Goal: Information Seeking & Learning: Learn about a topic

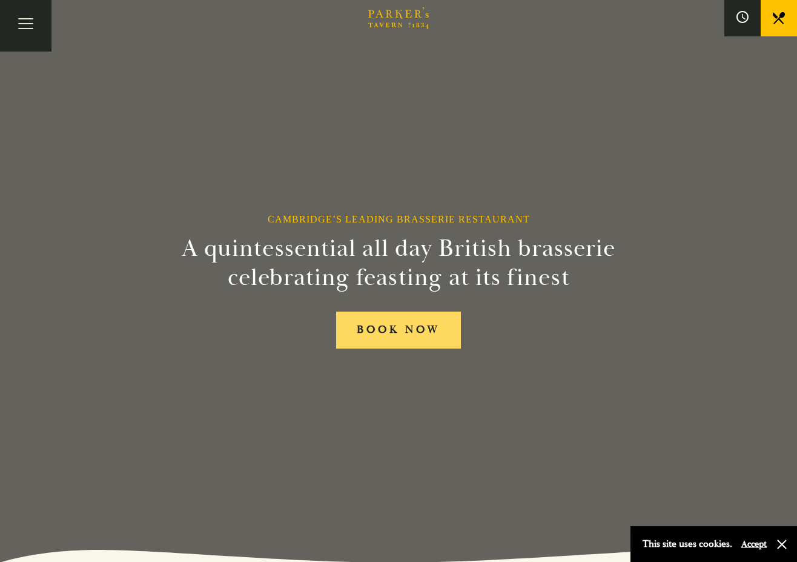
click at [418, 329] on link "BOOK NOW" at bounding box center [398, 329] width 125 height 37
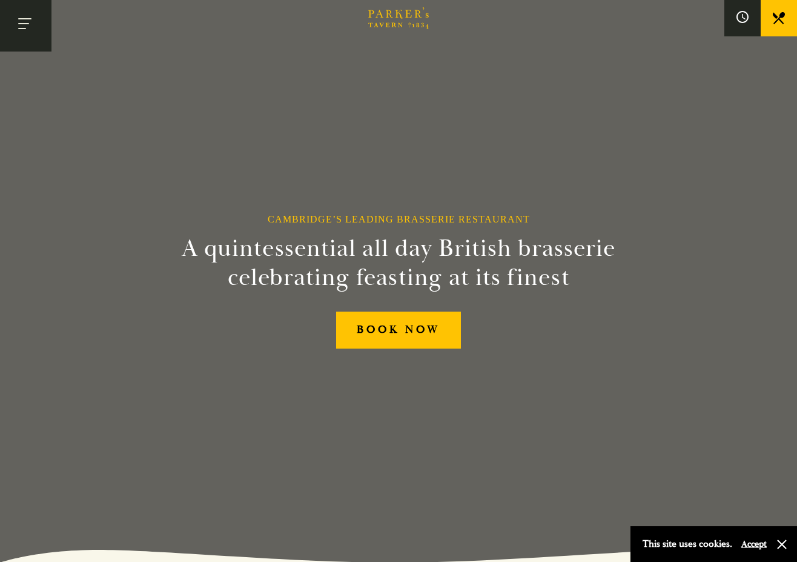
click at [23, 18] on button "Toggle navigation" at bounding box center [26, 26] width 52 height 52
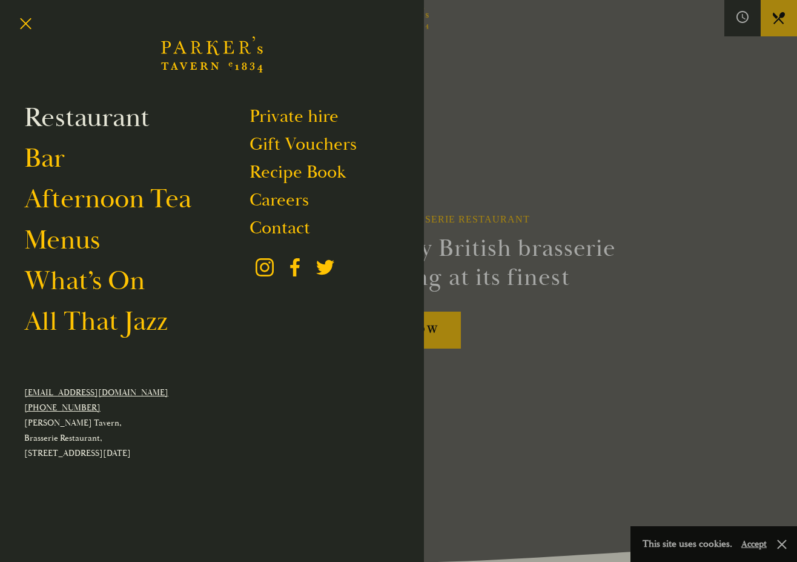
click at [104, 118] on link "Restaurant" at bounding box center [86, 118] width 125 height 34
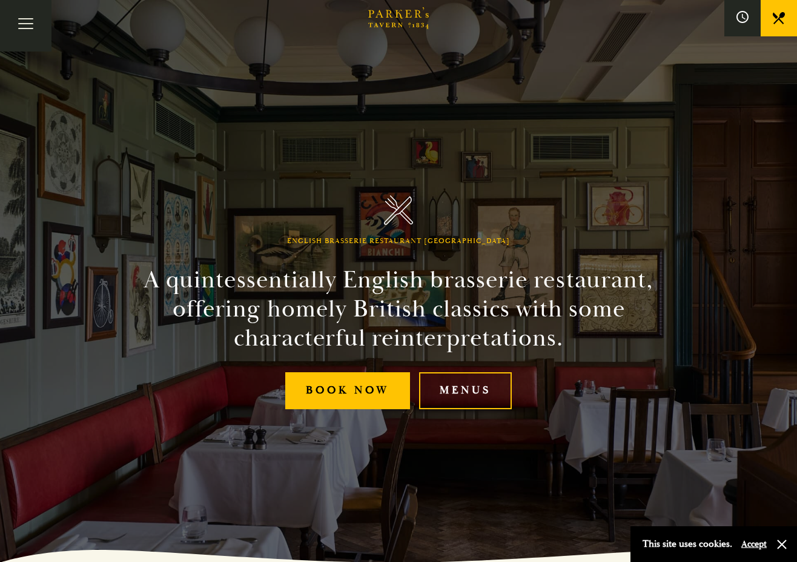
scroll to position [61, 0]
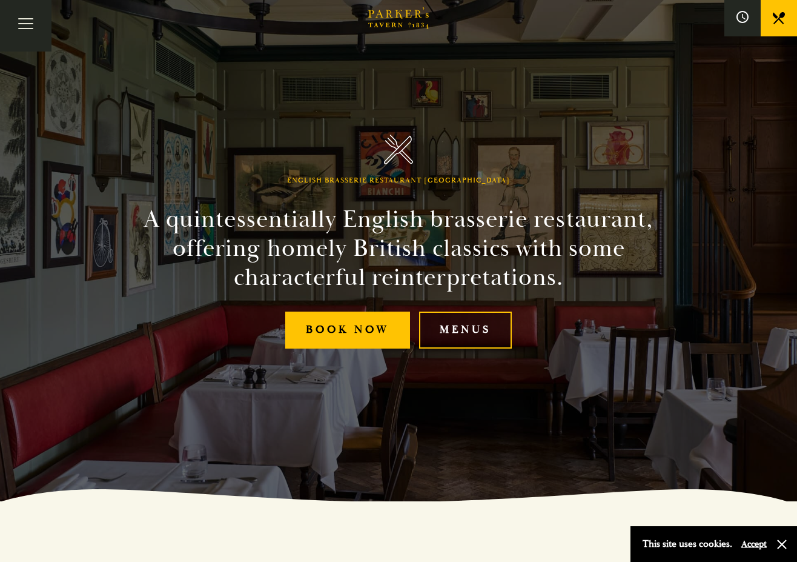
click at [473, 328] on link "Menus" at bounding box center [465, 329] width 93 height 37
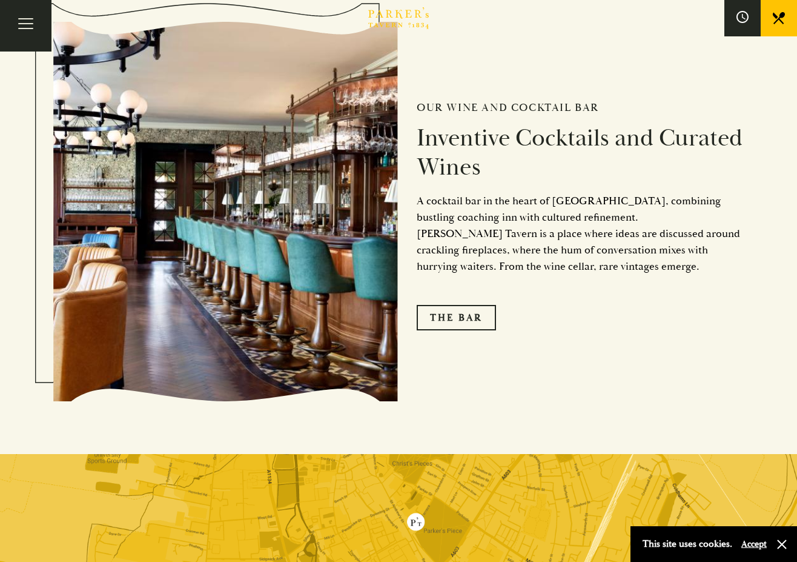
scroll to position [2000, 0]
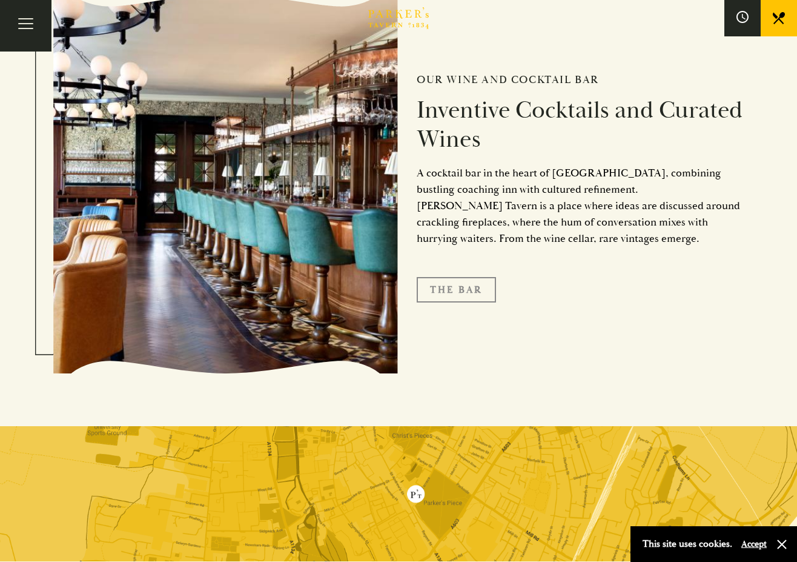
click at [449, 286] on link "The Bar" at bounding box center [456, 289] width 79 height 25
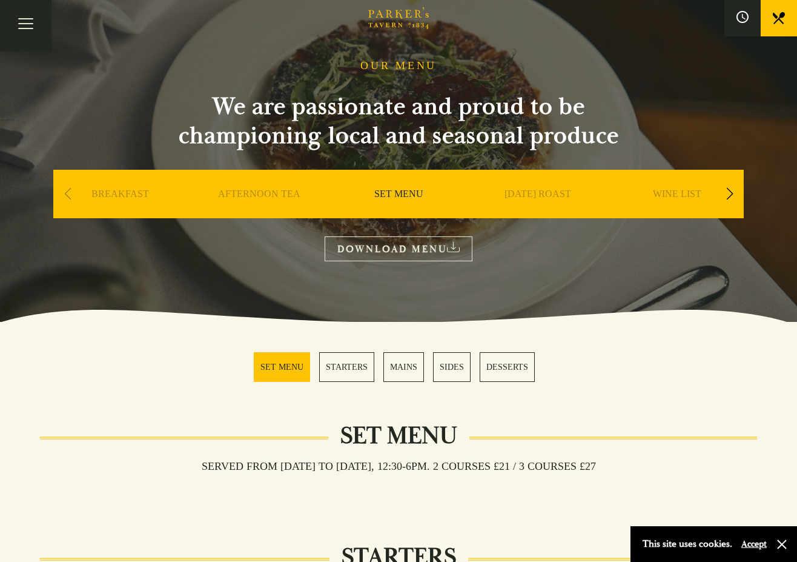
scroll to position [182, 0]
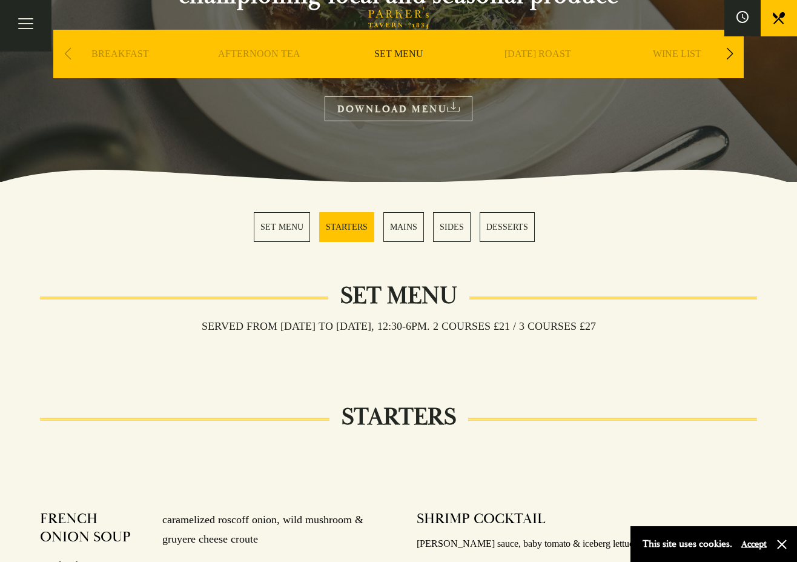
click at [407, 225] on link "MAINS" at bounding box center [404, 227] width 41 height 30
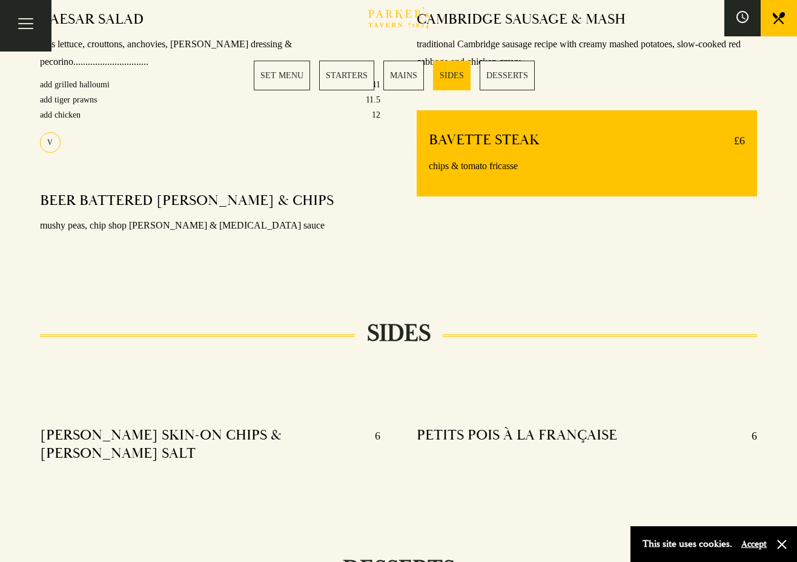
scroll to position [1027, 0]
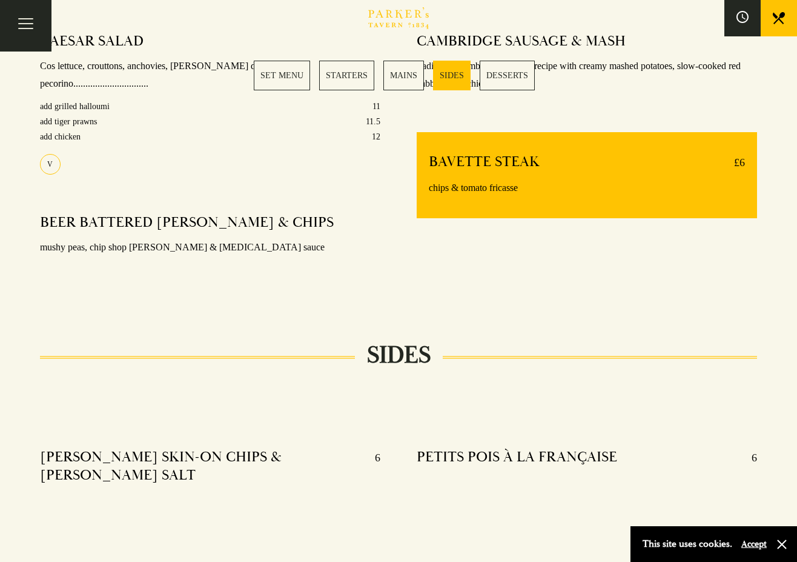
click at [412, 65] on link "MAINS" at bounding box center [404, 76] width 41 height 30
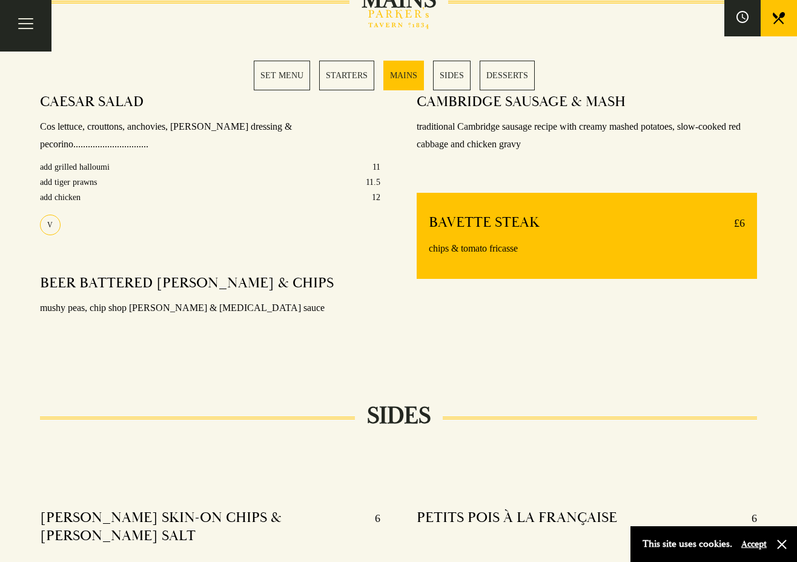
click at [340, 73] on link "STARTERS" at bounding box center [346, 76] width 55 height 30
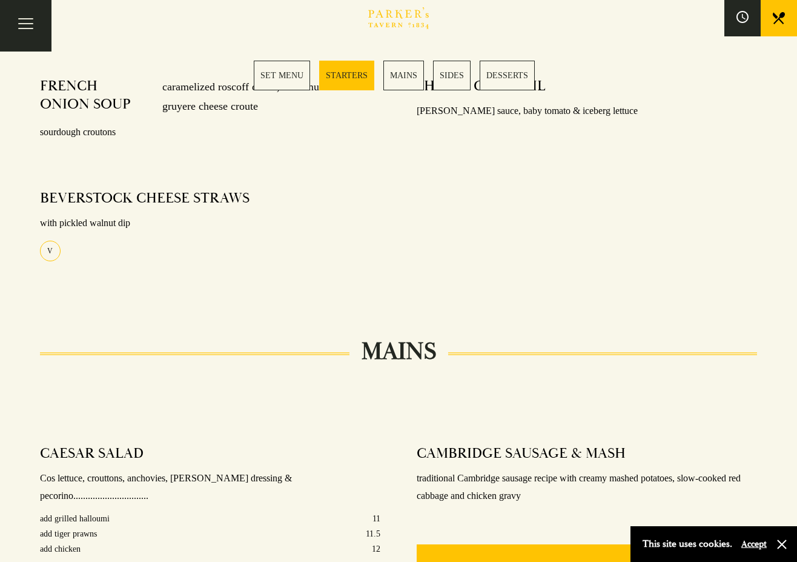
scroll to position [599, 0]
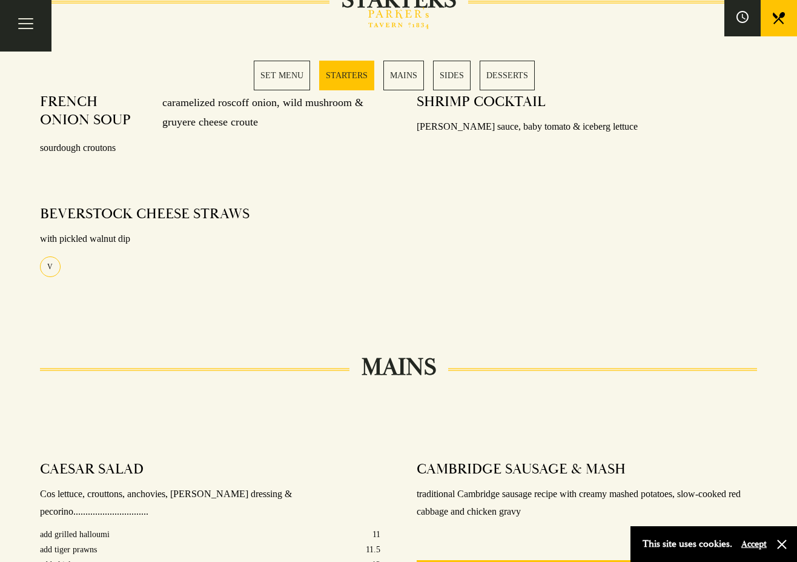
click at [268, 79] on link "SET MENU" at bounding box center [282, 76] width 56 height 30
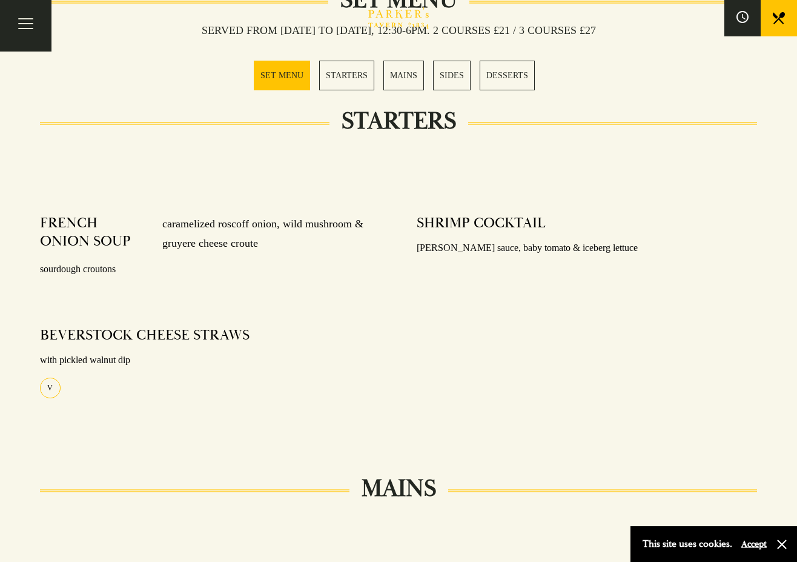
click at [444, 75] on link "SIDES" at bounding box center [452, 76] width 38 height 30
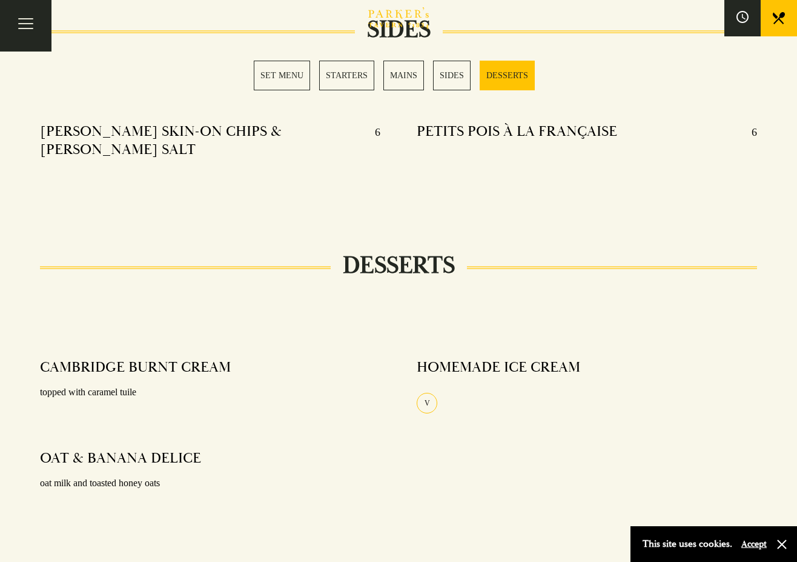
scroll to position [1365, 0]
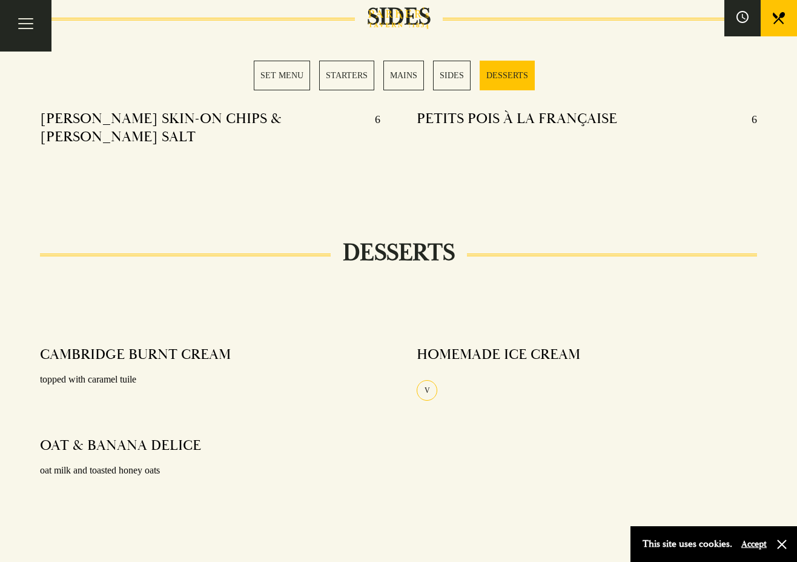
click at [516, 76] on link "DESSERTS" at bounding box center [507, 76] width 55 height 30
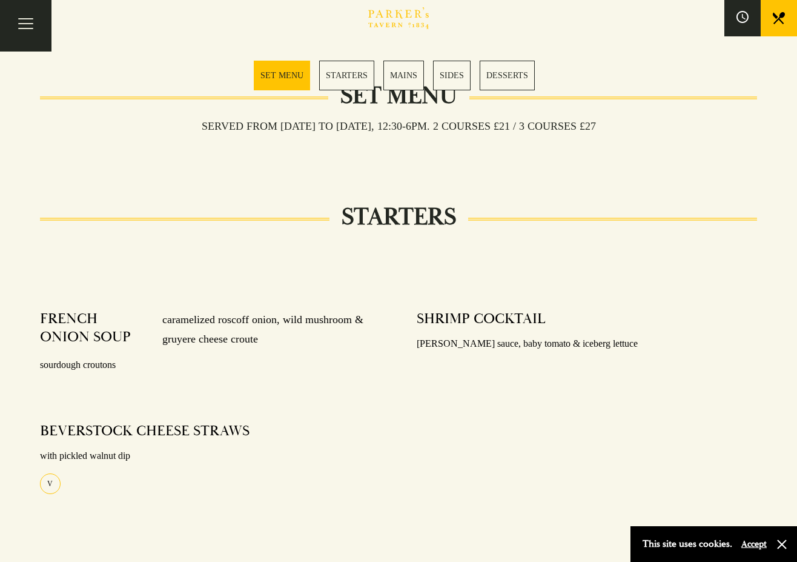
scroll to position [190, 0]
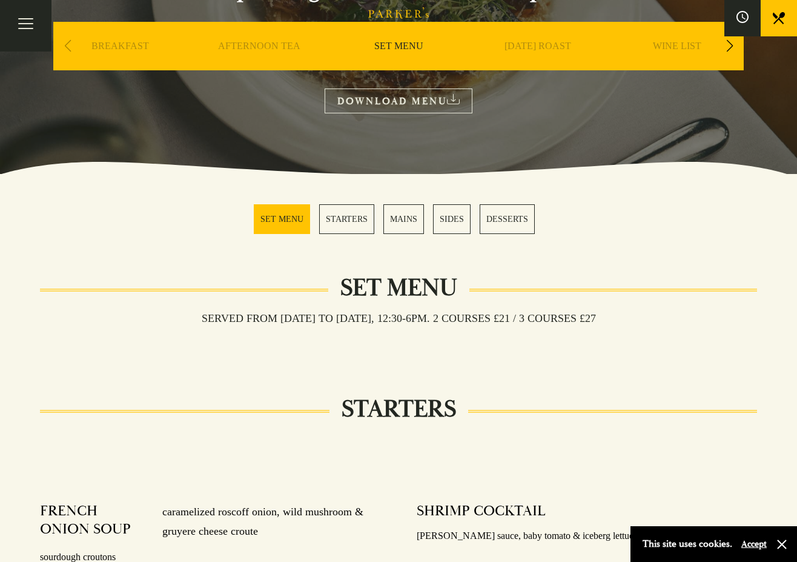
click at [270, 42] on link "AFTERNOON TEA" at bounding box center [259, 64] width 82 height 48
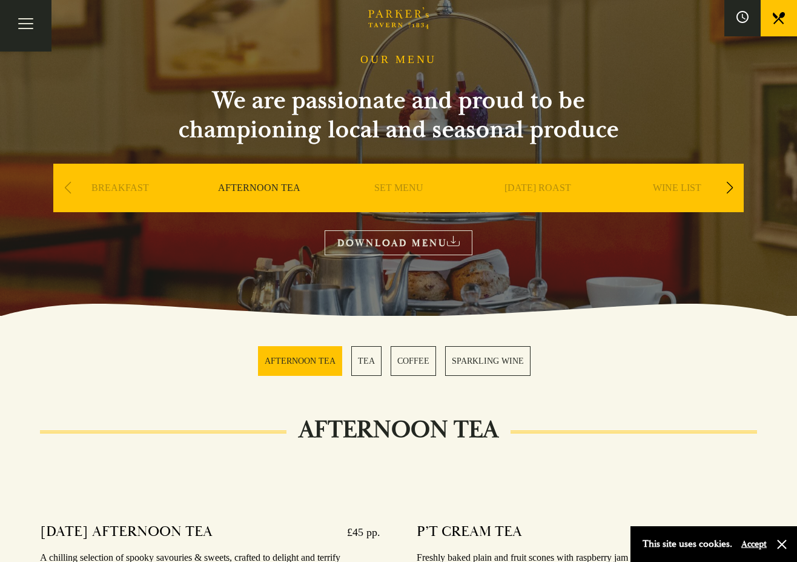
scroll to position [121, 0]
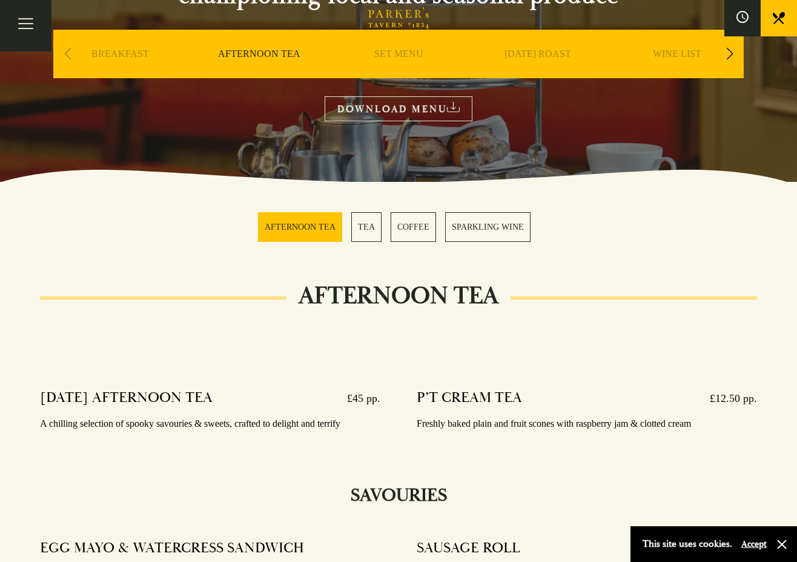
click at [458, 224] on link "SPARKLING WINE" at bounding box center [487, 227] width 85 height 30
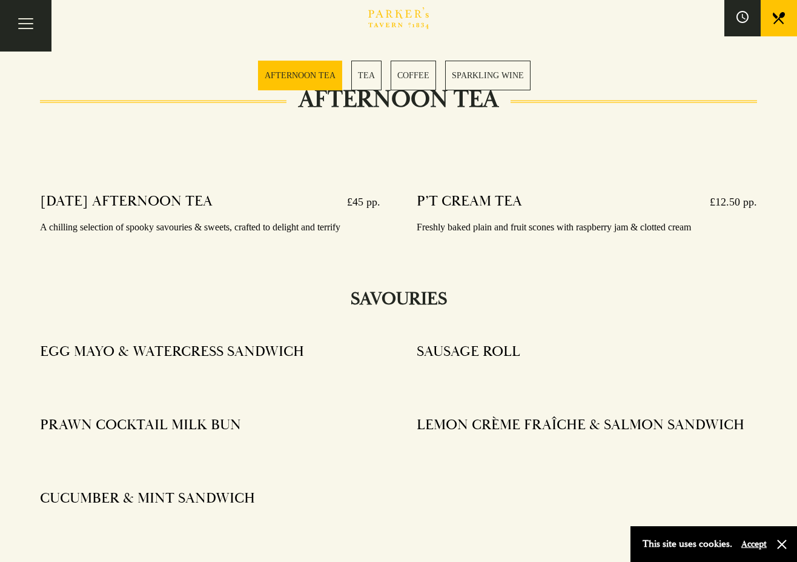
scroll to position [204, 0]
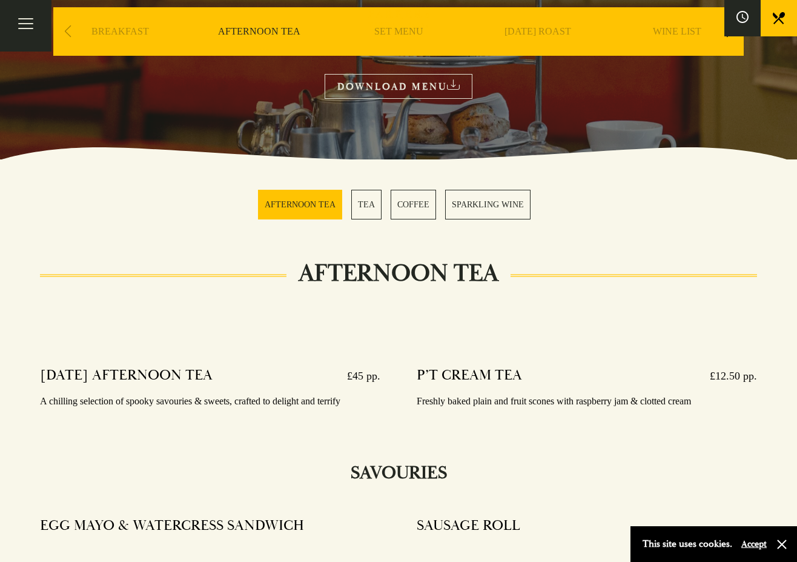
click at [371, 208] on link "TEA" at bounding box center [366, 205] width 30 height 30
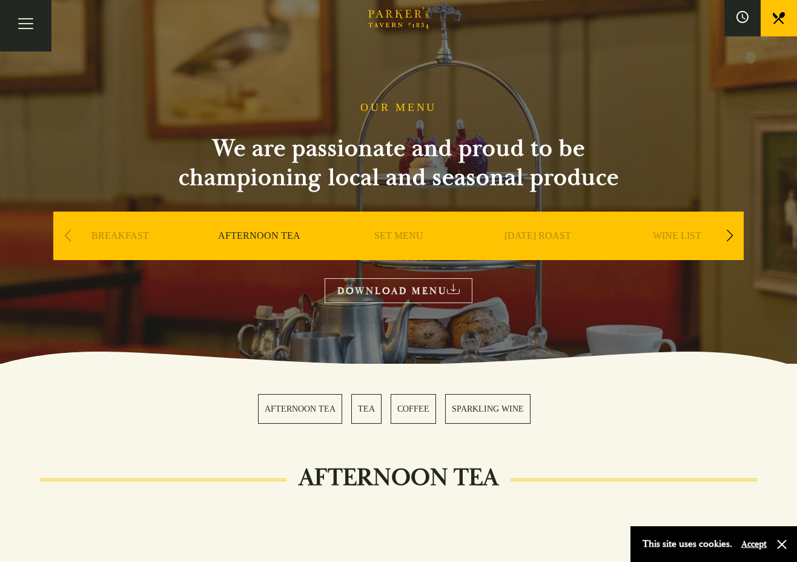
click at [664, 232] on link "WINE LIST" at bounding box center [677, 254] width 48 height 48
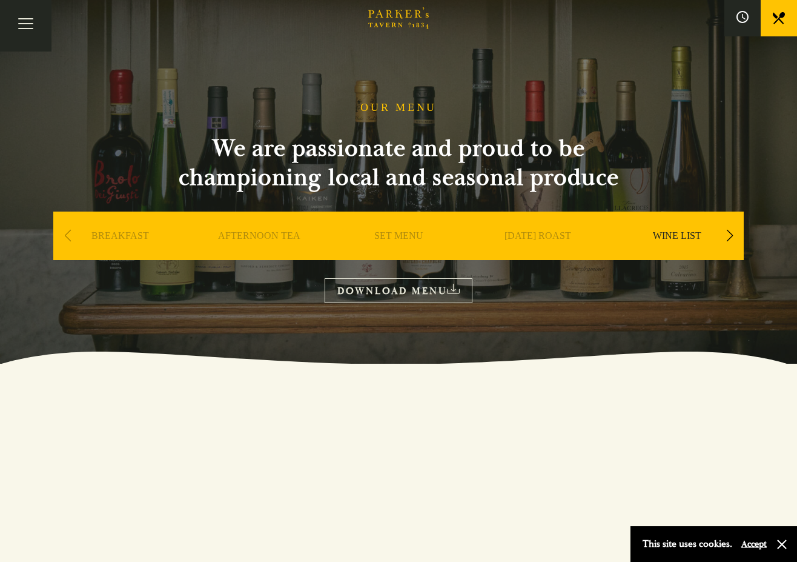
click at [434, 290] on link "DOWNLOAD MENU" at bounding box center [399, 290] width 148 height 25
click at [728, 235] on div "Next slide" at bounding box center [730, 235] width 16 height 27
click at [668, 238] on link "BAR" at bounding box center [677, 254] width 21 height 48
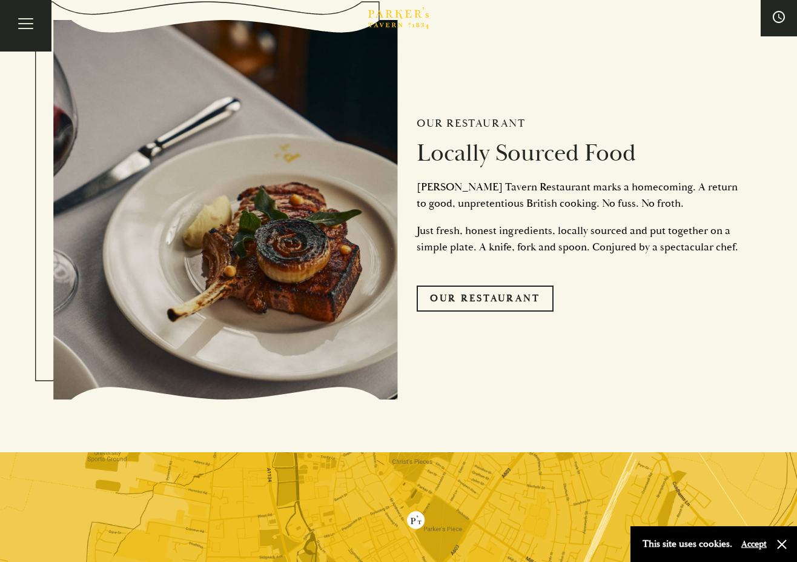
scroll to position [2650, 0]
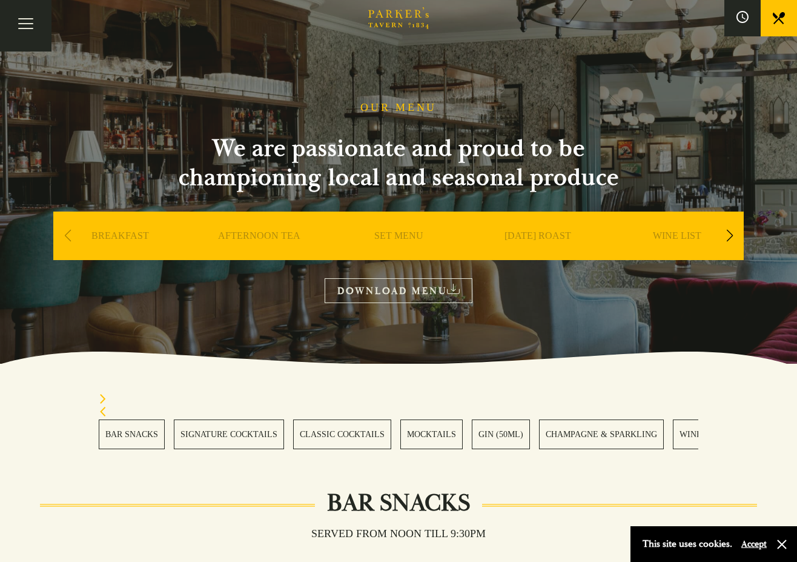
click at [145, 439] on link "BAR SNACKS" at bounding box center [132, 434] width 66 height 30
click at [728, 229] on div "Next slide" at bounding box center [730, 235] width 16 height 27
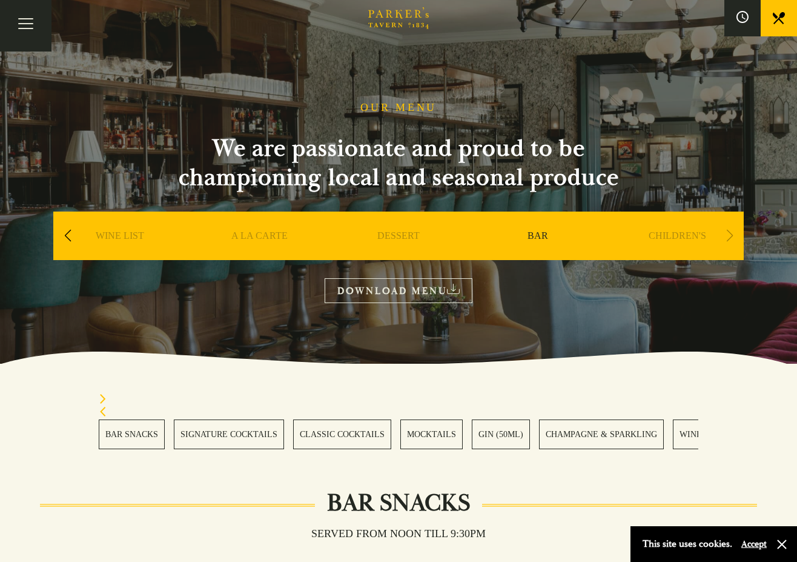
click at [728, 229] on div "Next slide" at bounding box center [730, 235] width 16 height 27
click at [688, 236] on link "CHILDREN'S" at bounding box center [678, 254] width 58 height 48
